Goal: Use online tool/utility: Utilize a website feature to perform a specific function

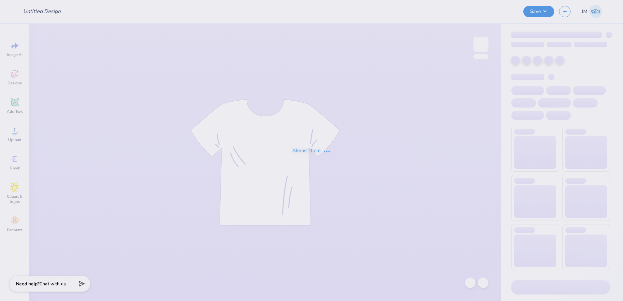
type input "Merch"
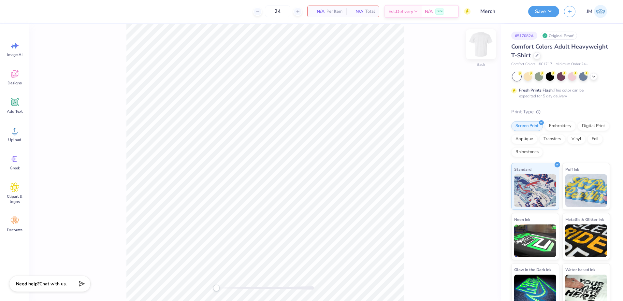
click at [482, 48] on img at bounding box center [481, 44] width 26 height 26
click at [12, 134] on icon at bounding box center [15, 131] width 10 height 10
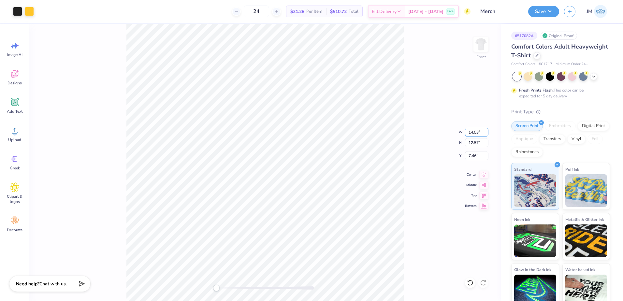
drag, startPoint x: 480, startPoint y: 130, endPoint x: 453, endPoint y: 133, distance: 27.5
click at [453, 133] on div "Front W 14.53 14.53 " H 12.57 12.57 " Y 7.46 7.46 " Center Middle Top Bottom" at bounding box center [264, 162] width 471 height 277
drag, startPoint x: 478, startPoint y: 132, endPoint x: 469, endPoint y: 131, distance: 9.5
click at [469, 131] on input "14.53" at bounding box center [476, 132] width 23 height 9
type input "12.5"
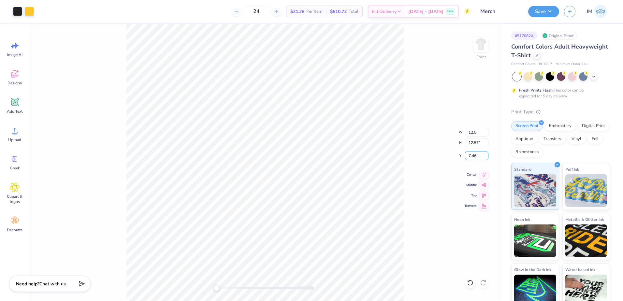
drag, startPoint x: 480, startPoint y: 155, endPoint x: 458, endPoint y: 158, distance: 22.3
click at [458, 158] on div "Front W 12.5 12.5 " H 12.57 12.57 " Y 7.46 7.46 " Center Middle Top Bottom" at bounding box center [264, 162] width 471 height 277
drag, startPoint x: 478, startPoint y: 154, endPoint x: 466, endPoint y: 154, distance: 11.4
click at [466, 154] on input "9.10" at bounding box center [476, 155] width 23 height 9
type input "3"
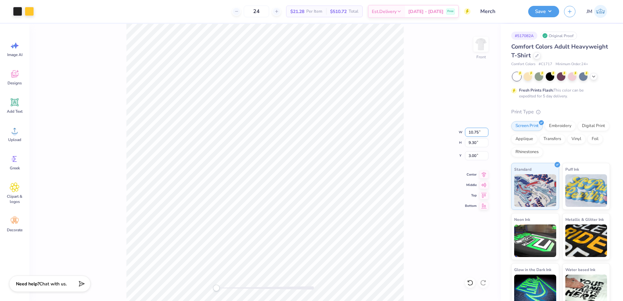
drag, startPoint x: 481, startPoint y: 132, endPoint x: 453, endPoint y: 131, distance: 27.7
click at [453, 131] on div "Front W 10.75 10.75 " H 9.30 9.30 " Y 3.00 3.00 " Center Middle Top Bottom" at bounding box center [264, 162] width 471 height 277
click at [475, 132] on input "12.50" at bounding box center [476, 132] width 23 height 9
click at [484, 173] on icon at bounding box center [483, 174] width 9 height 8
click at [475, 47] on img at bounding box center [481, 44] width 26 height 26
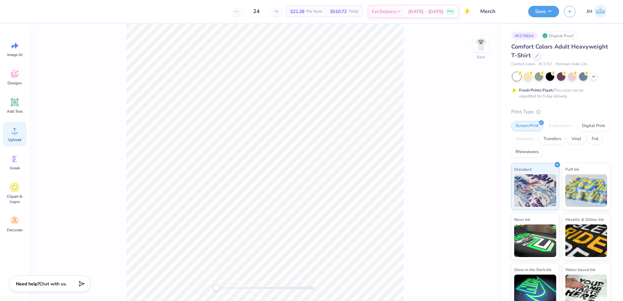
click at [20, 126] on div "Upload" at bounding box center [14, 134] width 23 height 24
click at [219, 288] on div "Accessibility label" at bounding box center [219, 288] width 7 height 7
click at [478, 47] on img at bounding box center [481, 44] width 26 height 26
click at [485, 47] on img at bounding box center [481, 44] width 26 height 26
click at [210, 287] on div "Back" at bounding box center [264, 162] width 471 height 277
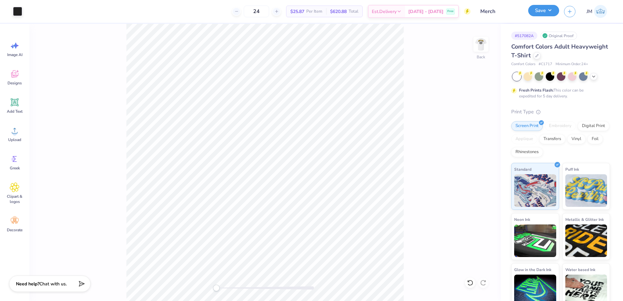
click at [550, 12] on button "Save" at bounding box center [543, 10] width 31 height 11
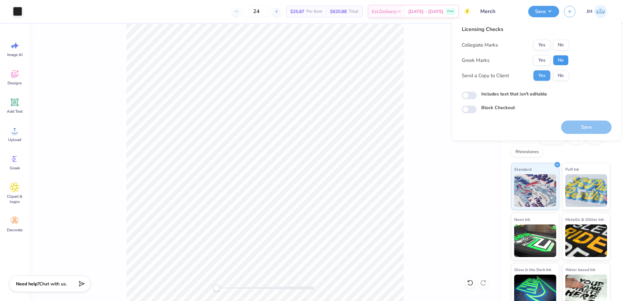
click at [555, 60] on button "No" at bounding box center [561, 60] width 16 height 10
click at [539, 46] on button "Yes" at bounding box center [541, 45] width 17 height 10
click at [585, 124] on button "Save" at bounding box center [586, 127] width 50 height 13
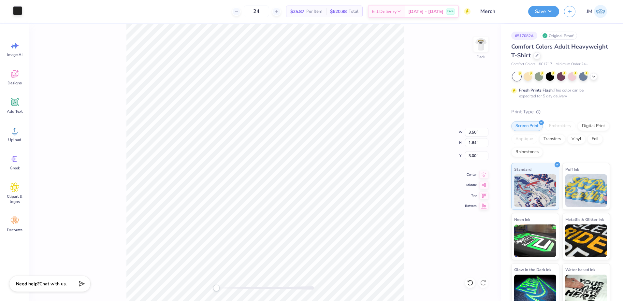
click at [19, 7] on div at bounding box center [17, 10] width 9 height 9
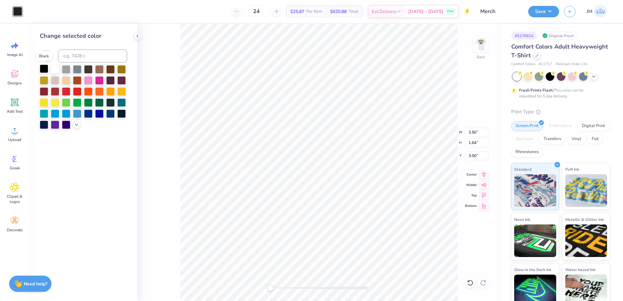
click at [43, 68] on div at bounding box center [44, 68] width 8 height 8
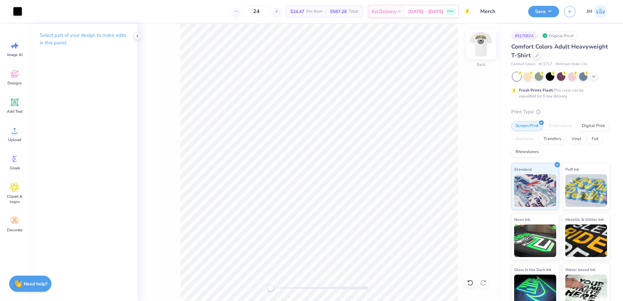
click at [476, 47] on img at bounding box center [481, 44] width 26 height 26
click at [18, 8] on div at bounding box center [17, 10] width 9 height 9
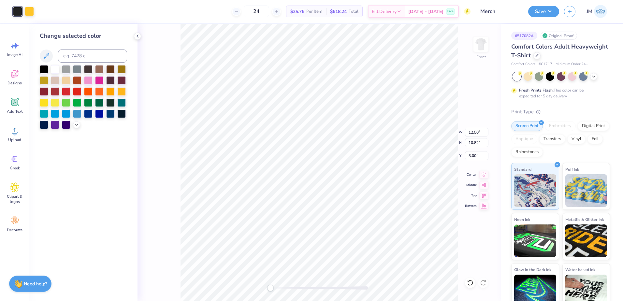
click at [42, 64] on div "Change selected color" at bounding box center [83, 80] width 87 height 97
click at [42, 67] on div at bounding box center [44, 68] width 8 height 8
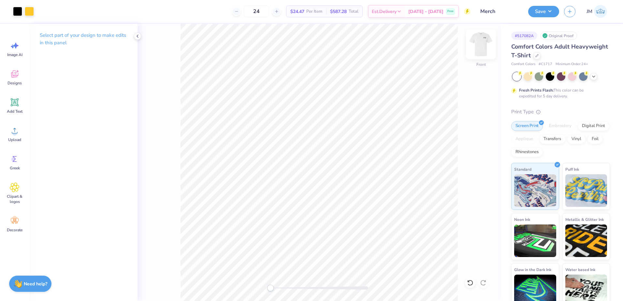
click at [476, 44] on img at bounding box center [481, 44] width 26 height 26
click at [549, 11] on button "Save" at bounding box center [543, 10] width 31 height 11
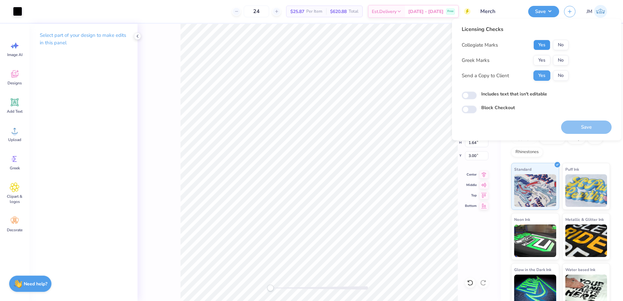
click at [544, 43] on button "Yes" at bounding box center [541, 45] width 17 height 10
click at [559, 62] on button "No" at bounding box center [561, 60] width 16 height 10
click at [581, 131] on button "Save" at bounding box center [586, 127] width 50 height 13
